Goal: Find specific page/section: Find specific page/section

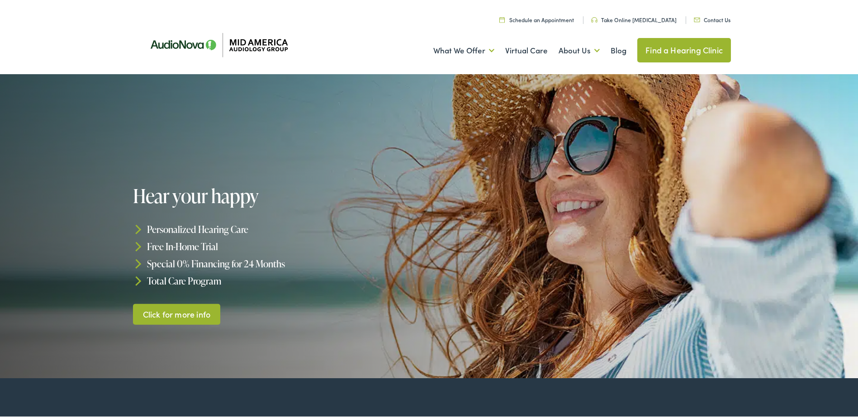
click at [680, 54] on link "Find a Hearing Clinic" at bounding box center [685, 48] width 94 height 24
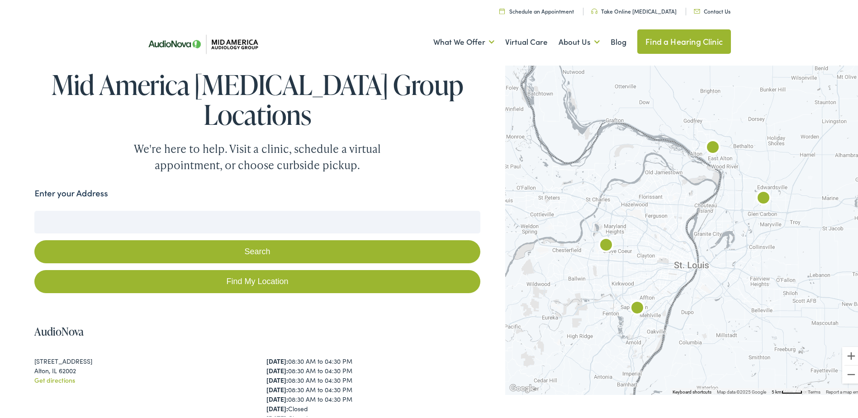
click at [704, 11] on link "Contact Us" at bounding box center [712, 9] width 37 height 8
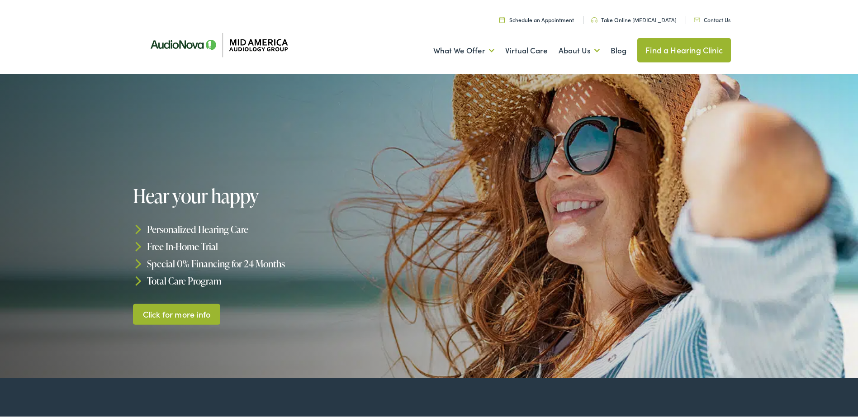
click at [698, 48] on link "Find a Hearing Clinic" at bounding box center [685, 48] width 94 height 24
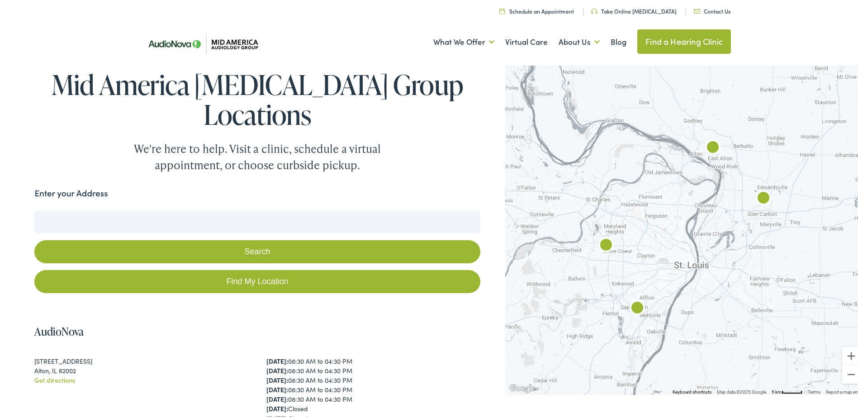
click at [601, 241] on img "AudioNova" at bounding box center [606, 244] width 22 height 22
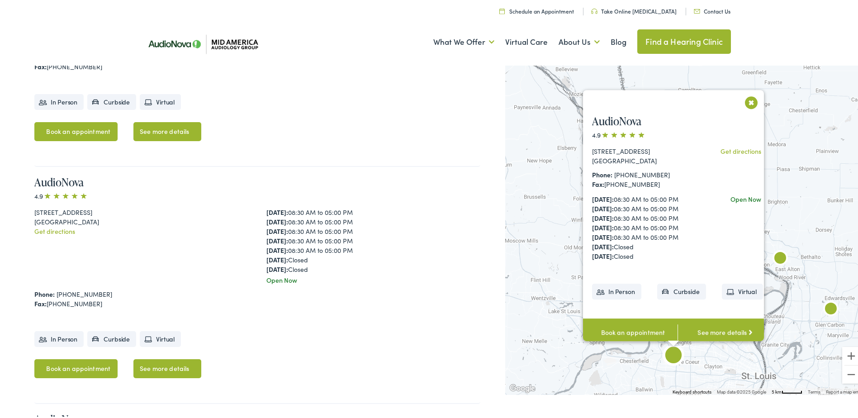
scroll to position [440, 0]
